Goal: Information Seeking & Learning: Check status

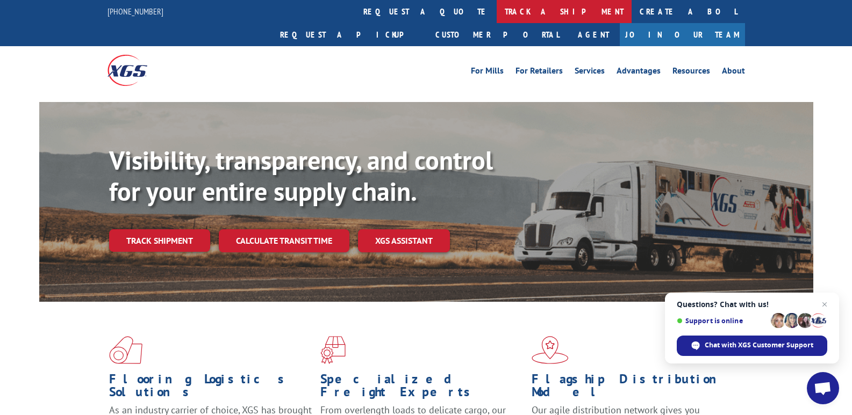
click at [497, 16] on link "track a shipment" at bounding box center [564, 11] width 135 height 23
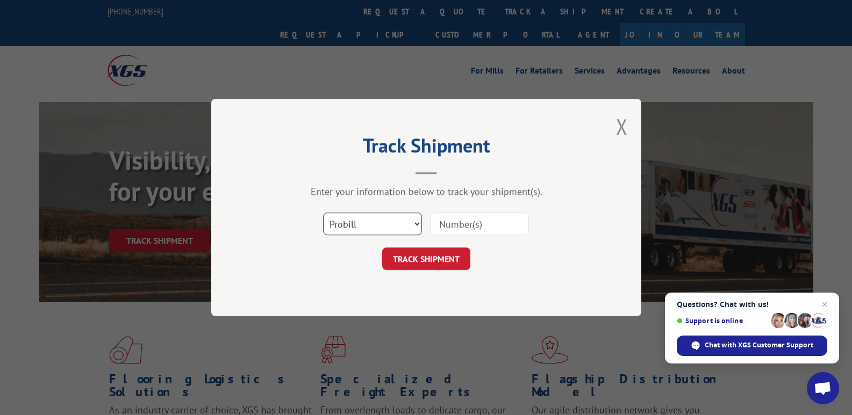
click at [361, 222] on select "Select category... Probill BOL PO" at bounding box center [372, 224] width 99 height 23
click at [323, 213] on select "Select category... Probill BOL PO" at bounding box center [372, 224] width 99 height 23
click at [461, 220] on input at bounding box center [479, 224] width 99 height 23
type input "2871981"
click at [425, 262] on button "TRACK SHIPMENT" at bounding box center [426, 259] width 88 height 23
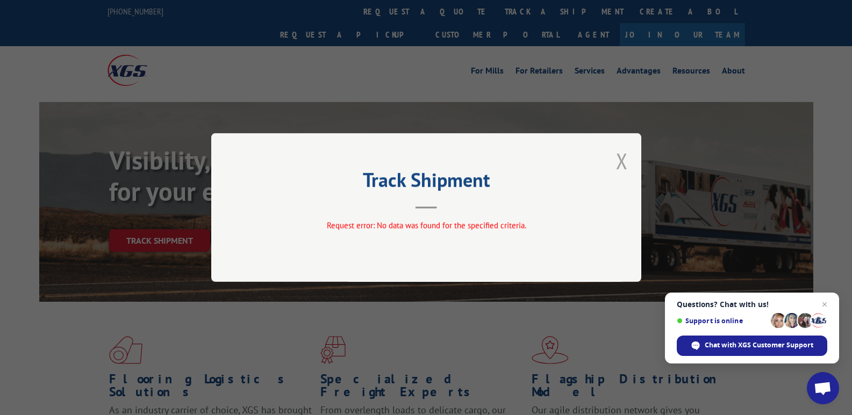
click at [621, 162] on button "Close modal" at bounding box center [622, 161] width 12 height 28
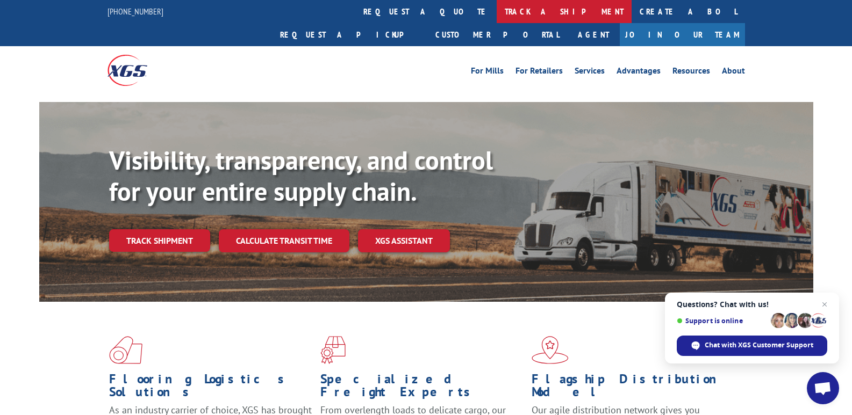
click at [497, 10] on link "track a shipment" at bounding box center [564, 11] width 135 height 23
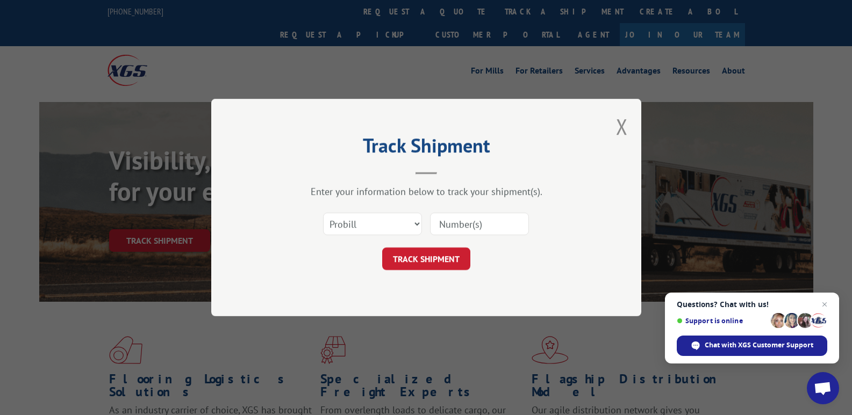
click at [464, 225] on input at bounding box center [479, 224] width 99 height 23
type input "2871981"
click at [425, 261] on button "TRACK SHIPMENT" at bounding box center [426, 259] width 88 height 23
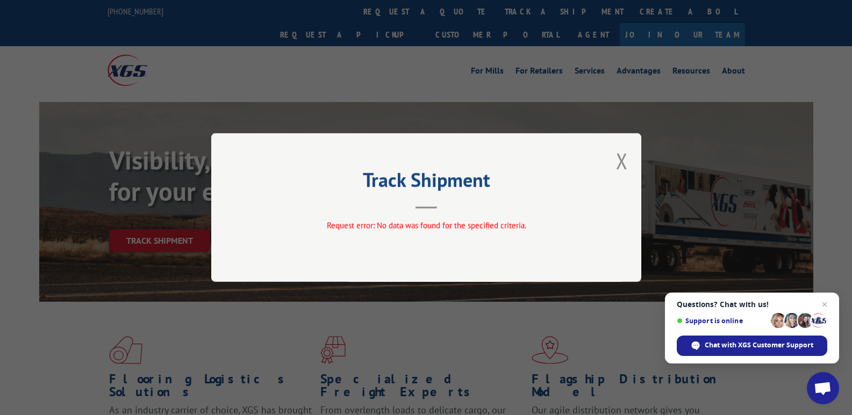
click at [427, 207] on hr at bounding box center [425, 208] width 21 height 2
click at [622, 159] on button "Close modal" at bounding box center [622, 161] width 12 height 28
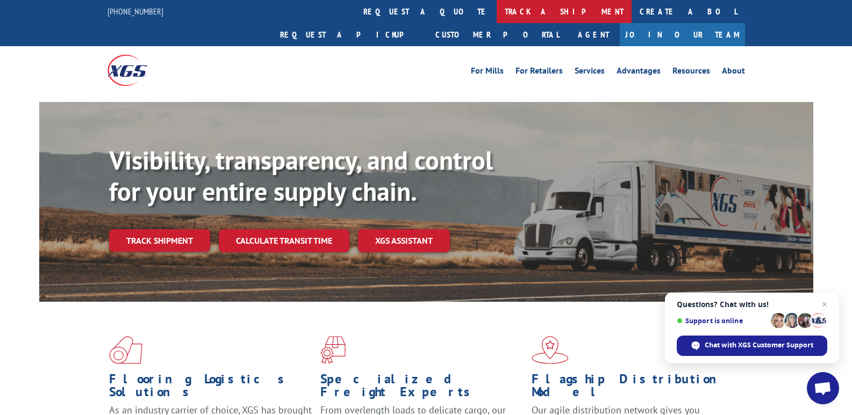
click at [497, 10] on link "track a shipment" at bounding box center [564, 11] width 135 height 23
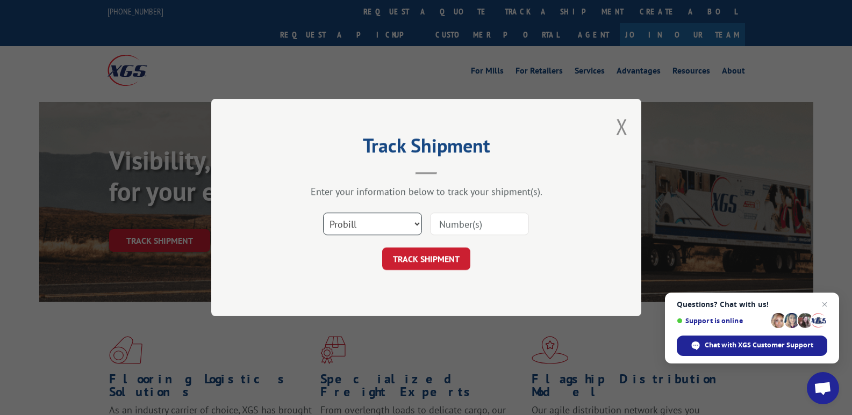
click at [345, 223] on select "Select category... Probill BOL PO" at bounding box center [372, 224] width 99 height 23
select select "bol"
click at [323, 213] on select "Select category... Probill BOL PO" at bounding box center [372, 224] width 99 height 23
click at [460, 224] on input at bounding box center [479, 224] width 99 height 23
type input "2871981"
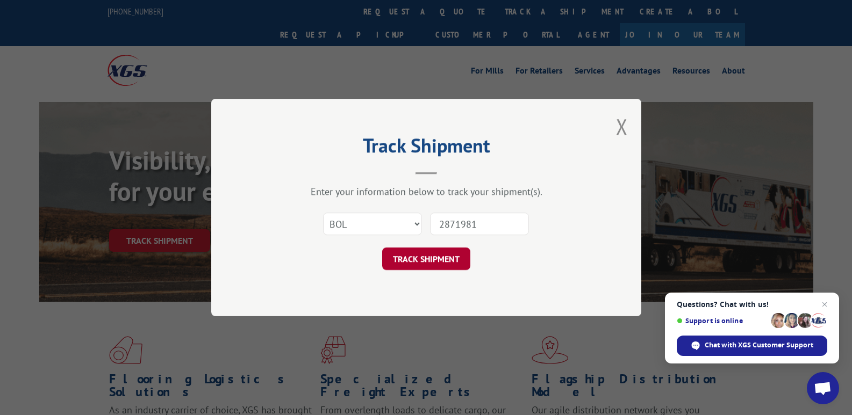
click at [435, 259] on button "TRACK SHIPMENT" at bounding box center [426, 259] width 88 height 23
